Goal: Task Accomplishment & Management: Complete application form

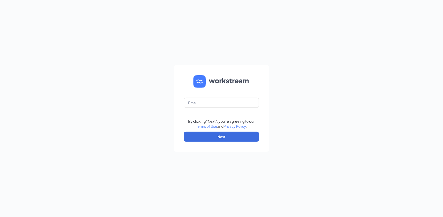
click at [87, 125] on div "By clicking "Next", you're agreeing to our Terms of Use and Privacy Policy . Ne…" at bounding box center [221, 108] width 443 height 217
click at [217, 104] on input "text" at bounding box center [221, 103] width 75 height 10
type input "[EMAIL_ADDRESS][DOMAIN_NAME]"
click at [222, 139] on button "Next" at bounding box center [221, 137] width 75 height 10
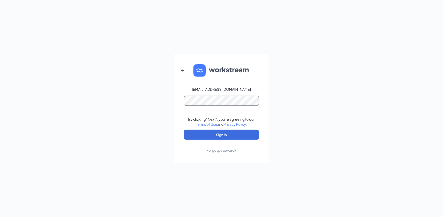
click at [184, 130] on button "Sign In" at bounding box center [221, 135] width 75 height 10
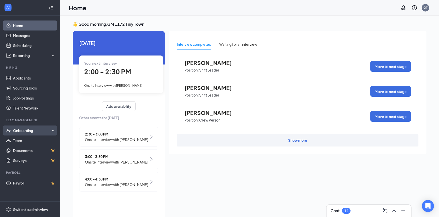
click at [24, 131] on div "Onboarding" at bounding box center [32, 130] width 39 height 5
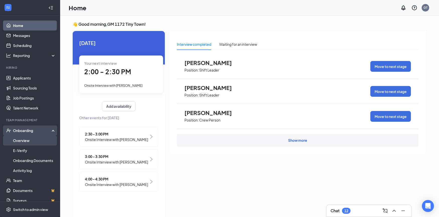
click at [26, 142] on link "Overview" at bounding box center [34, 141] width 43 height 10
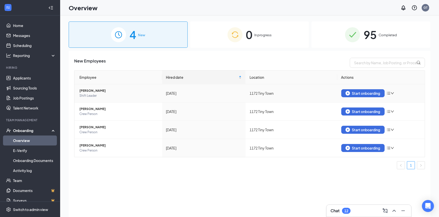
click at [391, 93] on icon "down" at bounding box center [392, 94] width 4 height 4
click at [375, 104] on div "Remove from onboarding" at bounding box center [364, 103] width 54 height 5
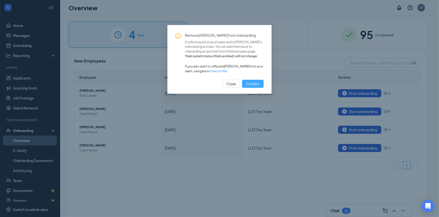
click at [252, 83] on span "Confirm" at bounding box center [253, 84] width 14 height 6
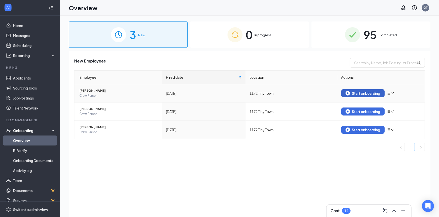
click at [357, 92] on div "Start onboarding" at bounding box center [362, 93] width 35 height 5
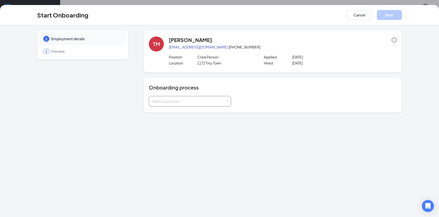
click at [188, 97] on div "Select a process" at bounding box center [190, 101] width 76 height 10
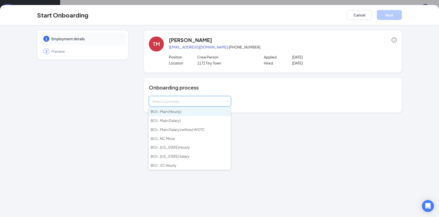
click at [179, 112] on span "BOJ - Main (Hourly)" at bounding box center [165, 111] width 31 height 5
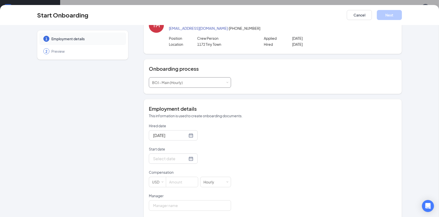
scroll to position [56, 0]
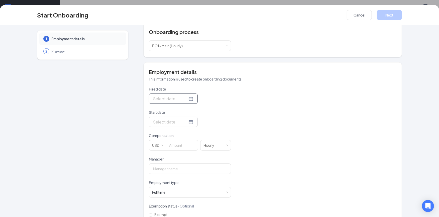
click at [185, 99] on div at bounding box center [173, 99] width 40 height 6
type input "[DATE]"
click at [172, 159] on div "26" at bounding box center [174, 158] width 6 height 6
click at [185, 124] on div at bounding box center [173, 122] width 40 height 6
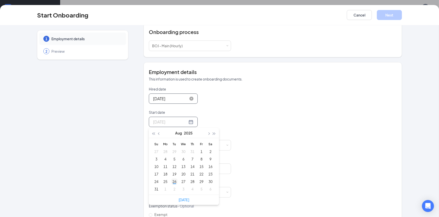
type input "[DATE]"
click at [171, 182] on div "26" at bounding box center [174, 182] width 6 height 6
click at [176, 144] on input at bounding box center [182, 145] width 32 height 10
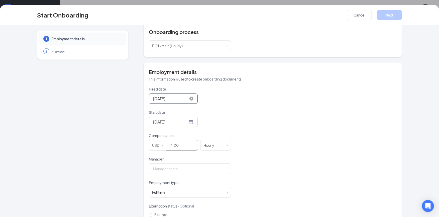
type input "14"
click at [286, 131] on div "Hired date [DATE] [DATE] Su Mo Tu We Th Fr Sa 27 28 29 30 31 1 2 3 4 5 6 7 8 9 …" at bounding box center [273, 169] width 248 height 164
click at [202, 169] on input "Manager" at bounding box center [190, 169] width 82 height 11
type input "[PERSON_NAME]"
click at [277, 121] on div "Hired date [DATE] [DATE] Su Mo Tu We Th Fr Sa 27 28 29 30 31 1 2 3 4 5 6 7 8 9 …" at bounding box center [273, 169] width 248 height 164
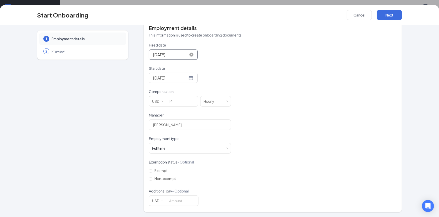
scroll to position [23, 0]
click at [179, 146] on div "Full time Works 30+ hours per week and is reasonably expected to work" at bounding box center [190, 148] width 76 height 10
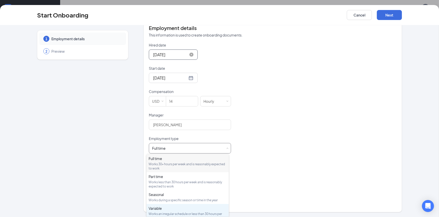
click at [170, 213] on div "Works an irregular schedule or less than 30 hours per week" at bounding box center [187, 216] width 78 height 9
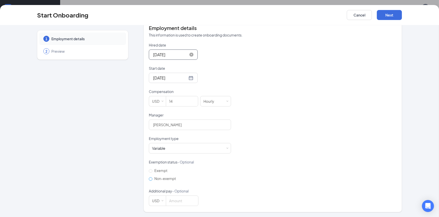
click at [149, 179] on input "Non-exempt" at bounding box center [151, 179] width 4 height 4
radio input "true"
click at [292, 147] on div "Hired date [DATE] [DATE] Su Mo Tu We Th Fr Sa 27 28 29 30 31 1 2 3 4 5 6 7 8 9 …" at bounding box center [273, 125] width 248 height 164
click at [392, 14] on button "Next" at bounding box center [389, 15] width 25 height 10
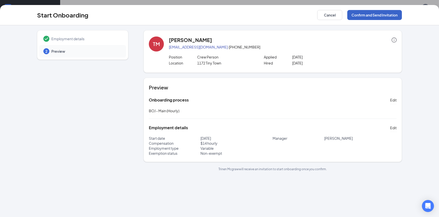
click at [373, 15] on button "Confirm and Send Invitation" at bounding box center [374, 15] width 55 height 10
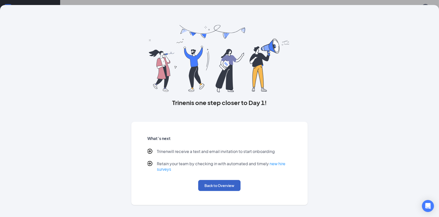
click at [207, 185] on button "Back to Overview" at bounding box center [219, 185] width 42 height 11
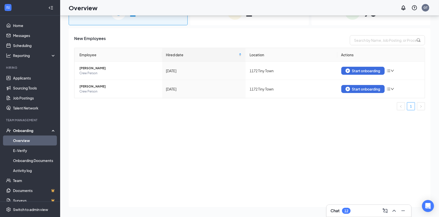
click at [27, 140] on link "Overview" at bounding box center [34, 141] width 43 height 10
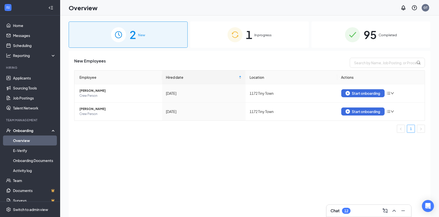
click at [261, 35] on span "In progress" at bounding box center [262, 35] width 17 height 5
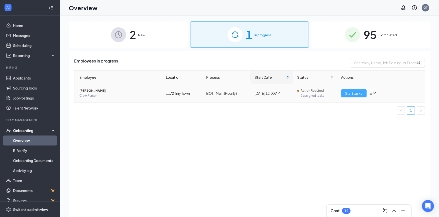
click at [356, 93] on span "Start tasks" at bounding box center [353, 94] width 17 height 6
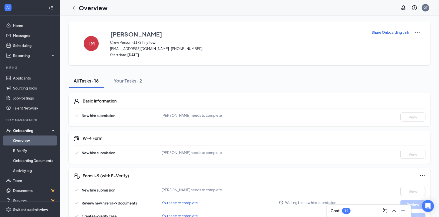
click at [387, 32] on p "Share Onboarding Link" at bounding box center [390, 32] width 38 height 5
type textarea "Hi Trinen, This is a gentle reminder to complete your onboarding before your fi…"
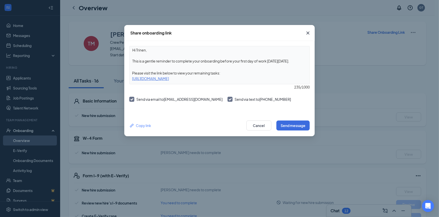
drag, startPoint x: 261, startPoint y: 79, endPoint x: 127, endPoint y: 79, distance: 133.7
click at [127, 79] on div "Hi Trinen, This is a gentle reminder to complete your onboarding before your fi…" at bounding box center [219, 78] width 190 height 74
click at [308, 33] on icon "Cross" at bounding box center [307, 33] width 3 height 3
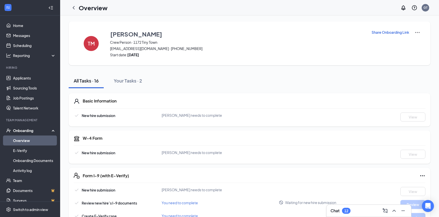
click at [392, 34] on p "Share Onboarding Link" at bounding box center [390, 32] width 38 height 5
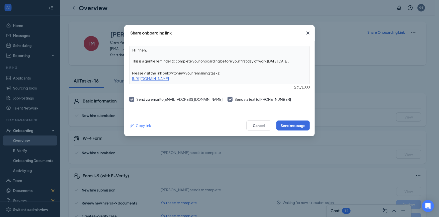
click at [308, 32] on icon "Cross" at bounding box center [308, 33] width 6 height 6
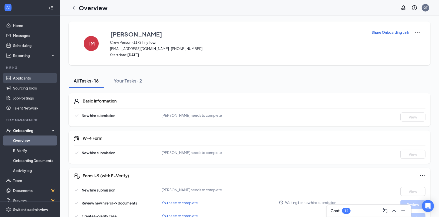
click at [24, 77] on link "Applicants" at bounding box center [34, 78] width 43 height 10
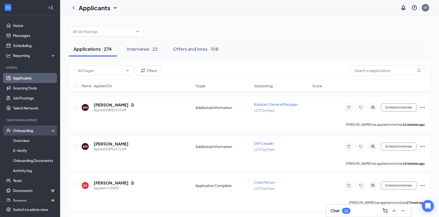
click at [29, 130] on div "Onboarding" at bounding box center [32, 130] width 39 height 5
click at [28, 134] on div "Onboarding" at bounding box center [30, 131] width 60 height 10
click at [22, 143] on link "Overview" at bounding box center [34, 141] width 43 height 10
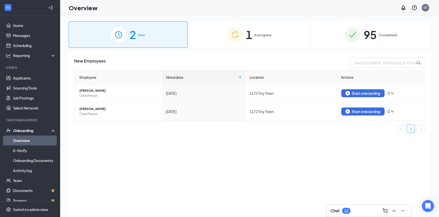
click at [264, 36] on span "In progress" at bounding box center [262, 35] width 17 height 5
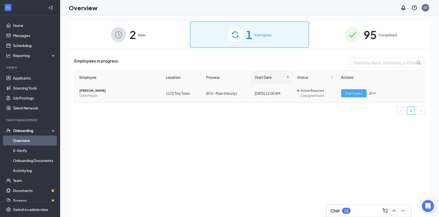
click at [355, 93] on span "Start tasks" at bounding box center [353, 94] width 17 height 6
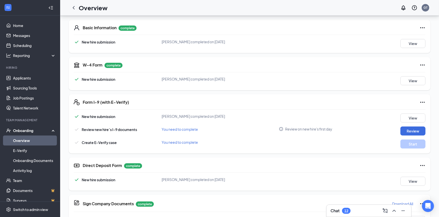
scroll to position [83, 0]
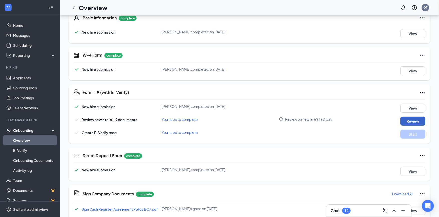
click at [410, 120] on button "Review" at bounding box center [412, 121] width 25 height 9
type input "[DATE]"
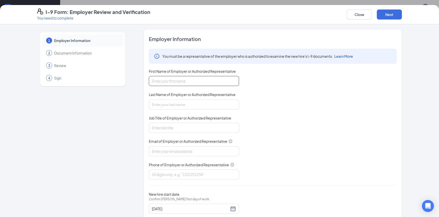
click at [192, 81] on input "First Name of Employer or Authorized Representative" at bounding box center [194, 81] width 90 height 10
type input "[PERSON_NAME]"
type input "general manager"
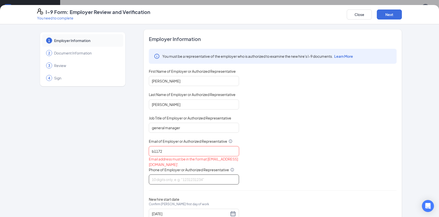
type input "[EMAIL_ADDRESS][DOMAIN_NAME]"
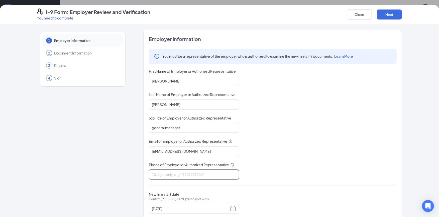
click at [173, 176] on input "Phone of Employer or Authorized Representative" at bounding box center [194, 175] width 90 height 10
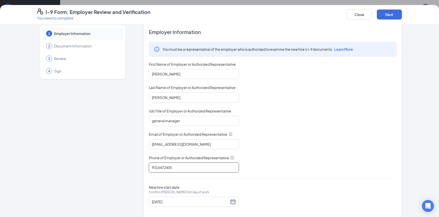
scroll to position [14, 0]
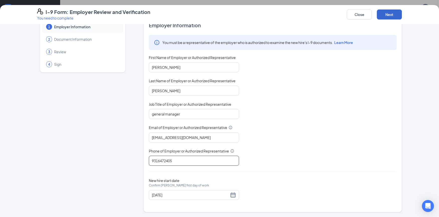
type input "9316472405"
click at [388, 12] on button "Next" at bounding box center [389, 15] width 25 height 10
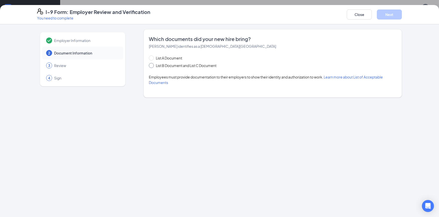
click at [156, 66] on span "List B Document and List C Document" at bounding box center [186, 66] width 65 height 6
click at [152, 66] on input "List B Document and List C Document" at bounding box center [151, 65] width 4 height 4
radio input "true"
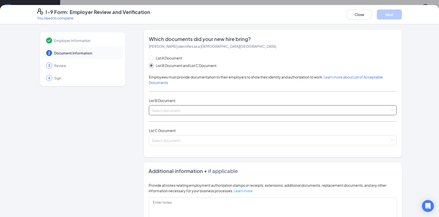
click at [157, 108] on div "Select document List B Documents Driver’s License issued by U.S State or outlyi…" at bounding box center [273, 110] width 248 height 10
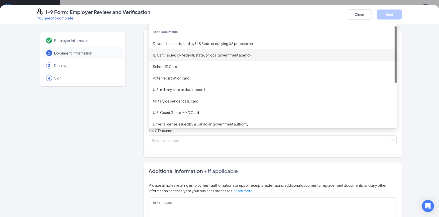
click at [202, 56] on div "ID Card issued by federal, state, or local government agency" at bounding box center [273, 55] width 240 height 6
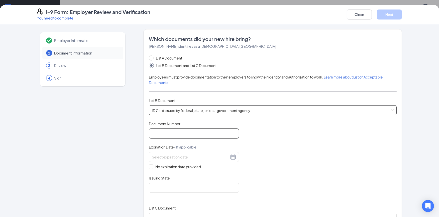
click at [182, 136] on input "Document Number" at bounding box center [194, 134] width 90 height 10
type input "155907916"
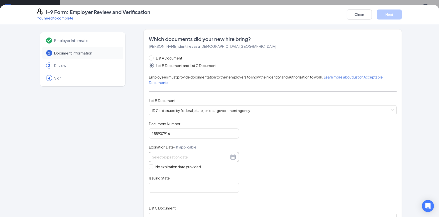
click at [230, 157] on div at bounding box center [194, 157] width 84 height 6
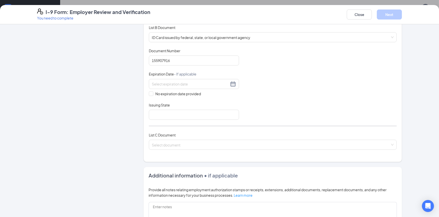
scroll to position [74, 0]
click at [231, 82] on div at bounding box center [194, 84] width 84 height 6
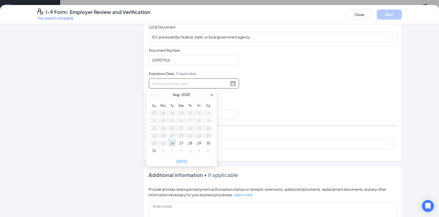
click at [213, 94] on button "button" at bounding box center [212, 95] width 6 height 10
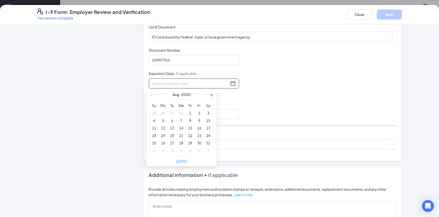
click at [213, 94] on button "button" at bounding box center [212, 95] width 6 height 10
type input "[DATE]"
click at [199, 129] on div "20" at bounding box center [199, 128] width 6 height 6
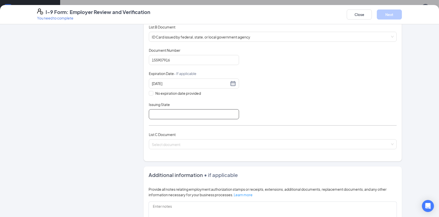
click at [162, 115] on input "Issuing State" at bounding box center [194, 114] width 90 height 10
type input "[US_STATE]"
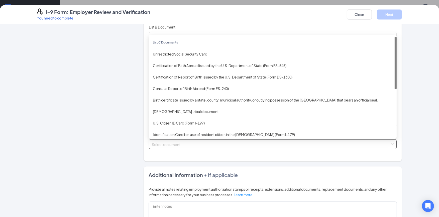
click at [166, 144] on input "search" at bounding box center [271, 144] width 238 height 8
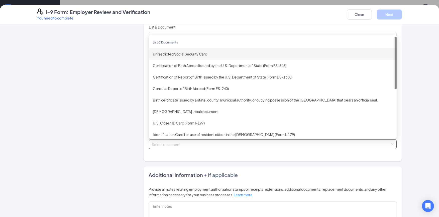
click at [189, 53] on div "Unrestricted Social Security Card" at bounding box center [273, 54] width 240 height 6
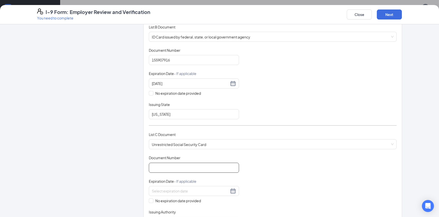
click at [174, 170] on input "Document Number" at bounding box center [194, 168] width 90 height 10
type input "410857843"
click at [275, 162] on div "Document Title Unrestricted Social Security Card Document Number 410857843 Expi…" at bounding box center [273, 191] width 248 height 72
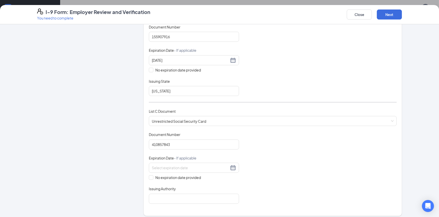
scroll to position [129, 0]
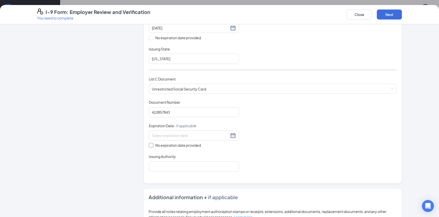
click at [151, 146] on span at bounding box center [151, 145] width 5 height 5
click at [151, 146] on input "No expiration date provided" at bounding box center [151, 145] width 4 height 4
checkbox input "true"
click at [151, 168] on input "Issuing Authority" at bounding box center [194, 167] width 90 height 10
type input "social security administration"
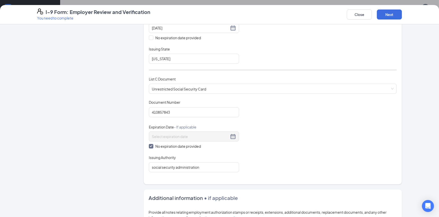
click at [350, 139] on div "Document Title Unrestricted Social Security Card Document Number 410857843 Expi…" at bounding box center [273, 136] width 248 height 73
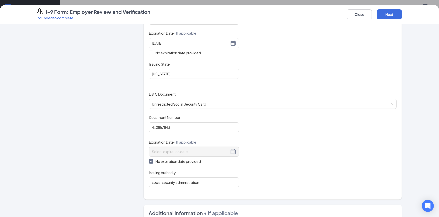
scroll to position [7, 0]
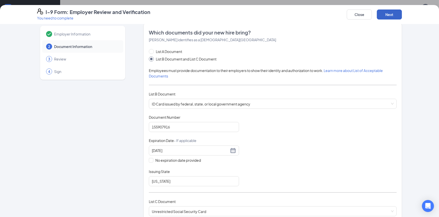
click at [385, 11] on button "Next" at bounding box center [389, 15] width 25 height 10
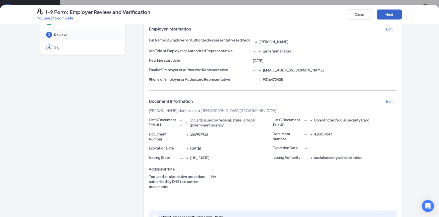
scroll to position [63, 0]
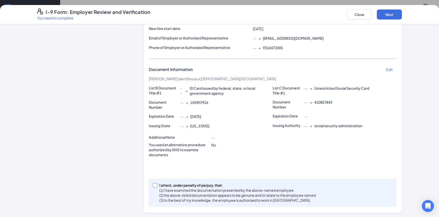
click at [153, 184] on input "I attest, under penalty of [PERSON_NAME], that: (1) I have examined the documen…" at bounding box center [155, 185] width 4 height 4
checkbox input "true"
click at [384, 15] on button "Next" at bounding box center [389, 15] width 25 height 10
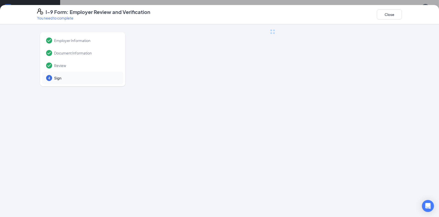
scroll to position [0, 0]
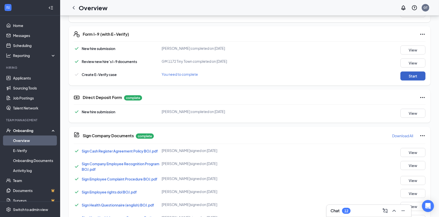
click at [413, 76] on button "Start" at bounding box center [412, 76] width 25 height 9
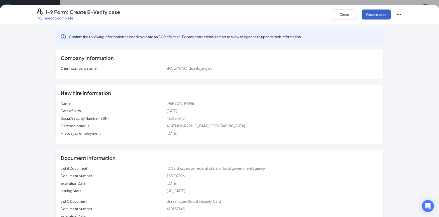
drag, startPoint x: 378, startPoint y: 13, endPoint x: 376, endPoint y: 12, distance: 2.8
click at [377, 13] on button "Create case" at bounding box center [375, 15] width 29 height 10
